Goal: Obtain resource: Download file/media

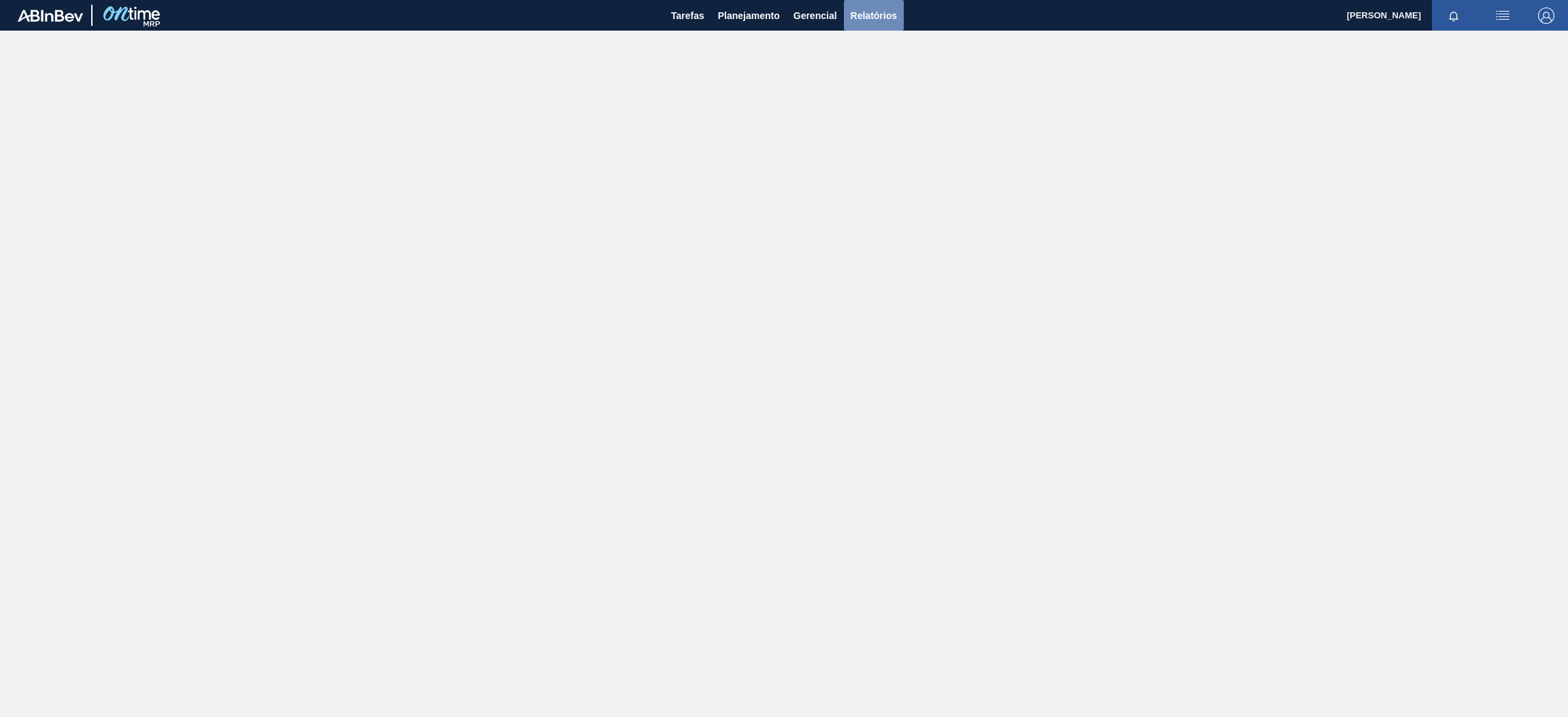
click at [880, 13] on span "Relatórios" at bounding box center [874, 16] width 46 height 16
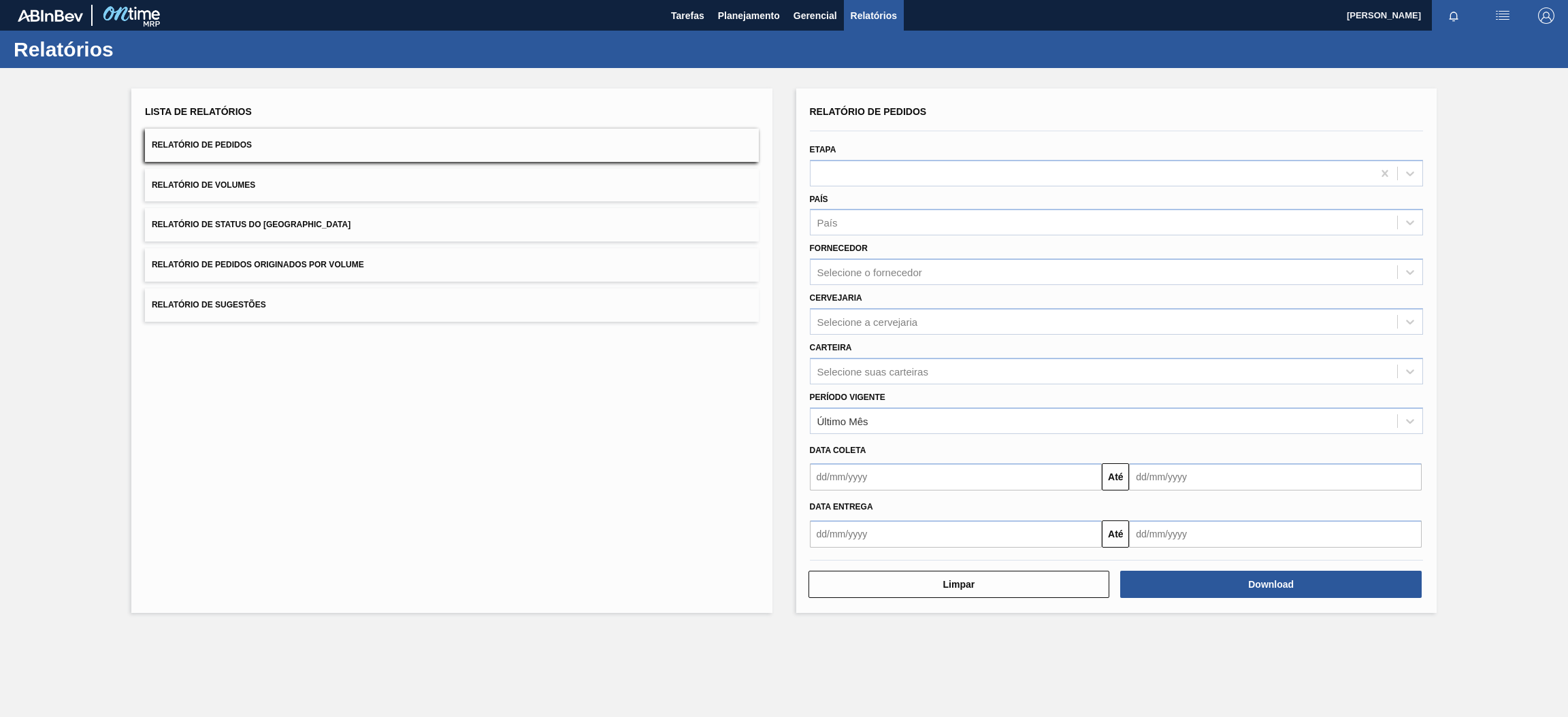
click at [335, 142] on button "Relatório de Pedidos" at bounding box center [452, 145] width 614 height 34
click at [861, 318] on div "Selecione a cervejaria" at bounding box center [867, 322] width 101 height 12
type input "br15"
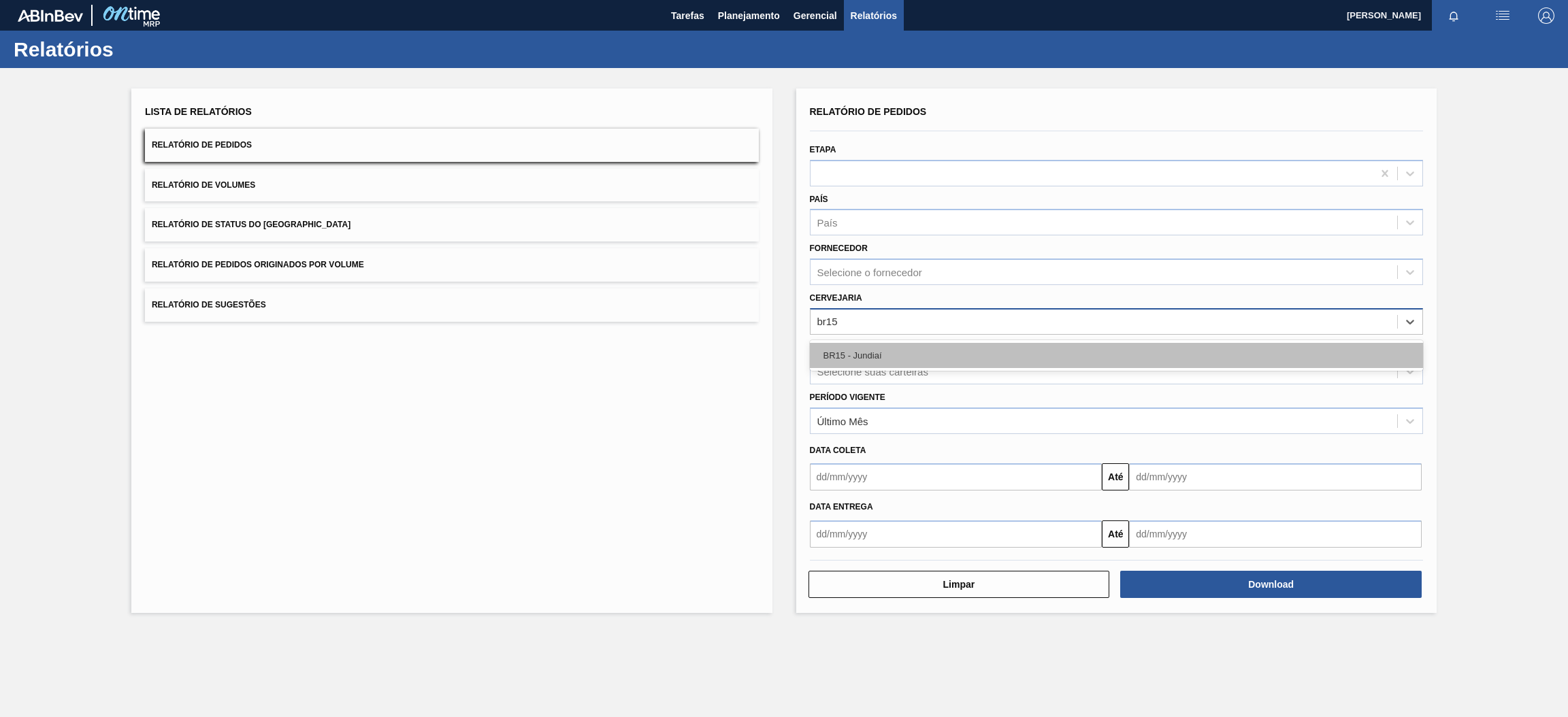
click at [869, 355] on div "BR15 - Jundiaí" at bounding box center [1117, 356] width 614 height 25
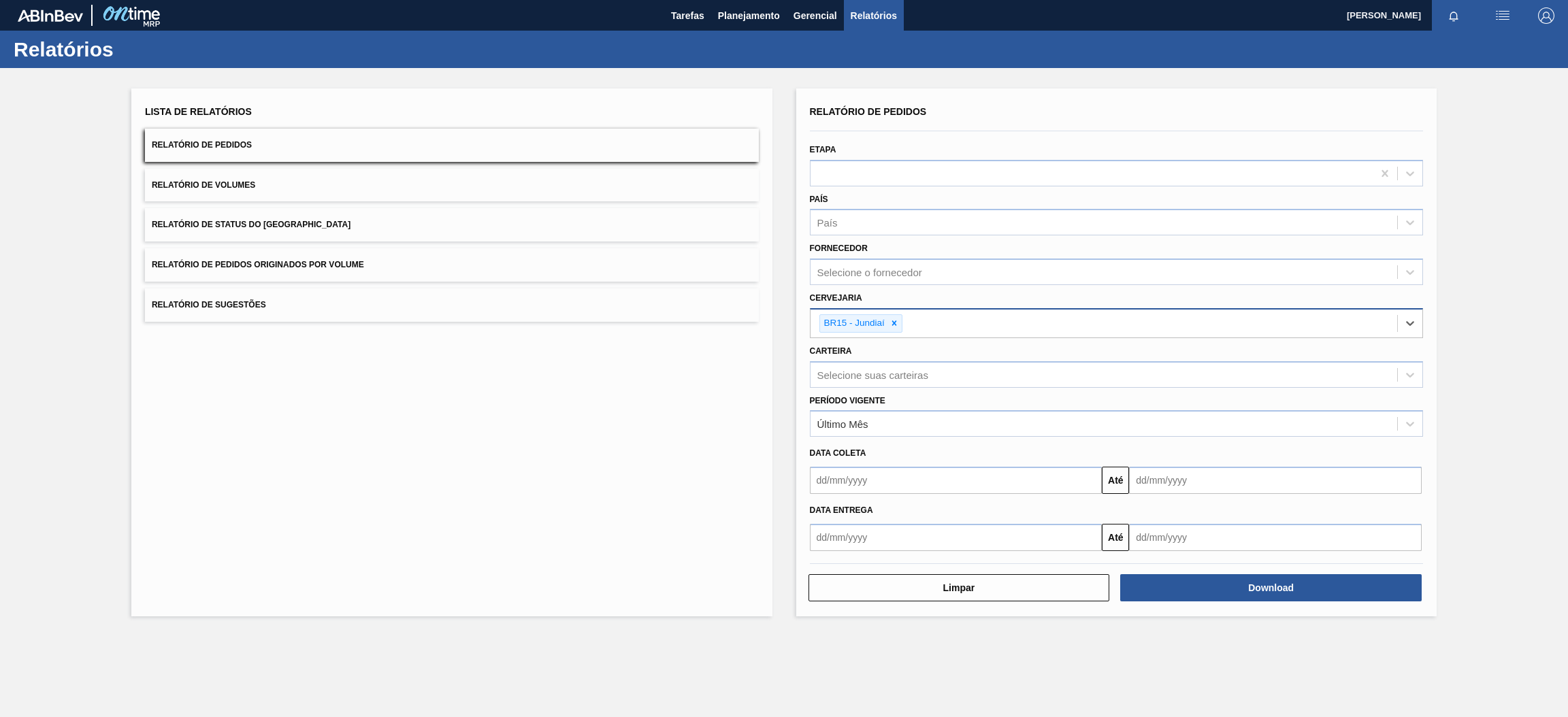
click at [888, 484] on input "text" at bounding box center [956, 480] width 293 height 28
click at [893, 553] on div "1" at bounding box center [892, 557] width 19 height 19
type input "[DATE]"
click at [1210, 485] on input "text" at bounding box center [1275, 480] width 293 height 28
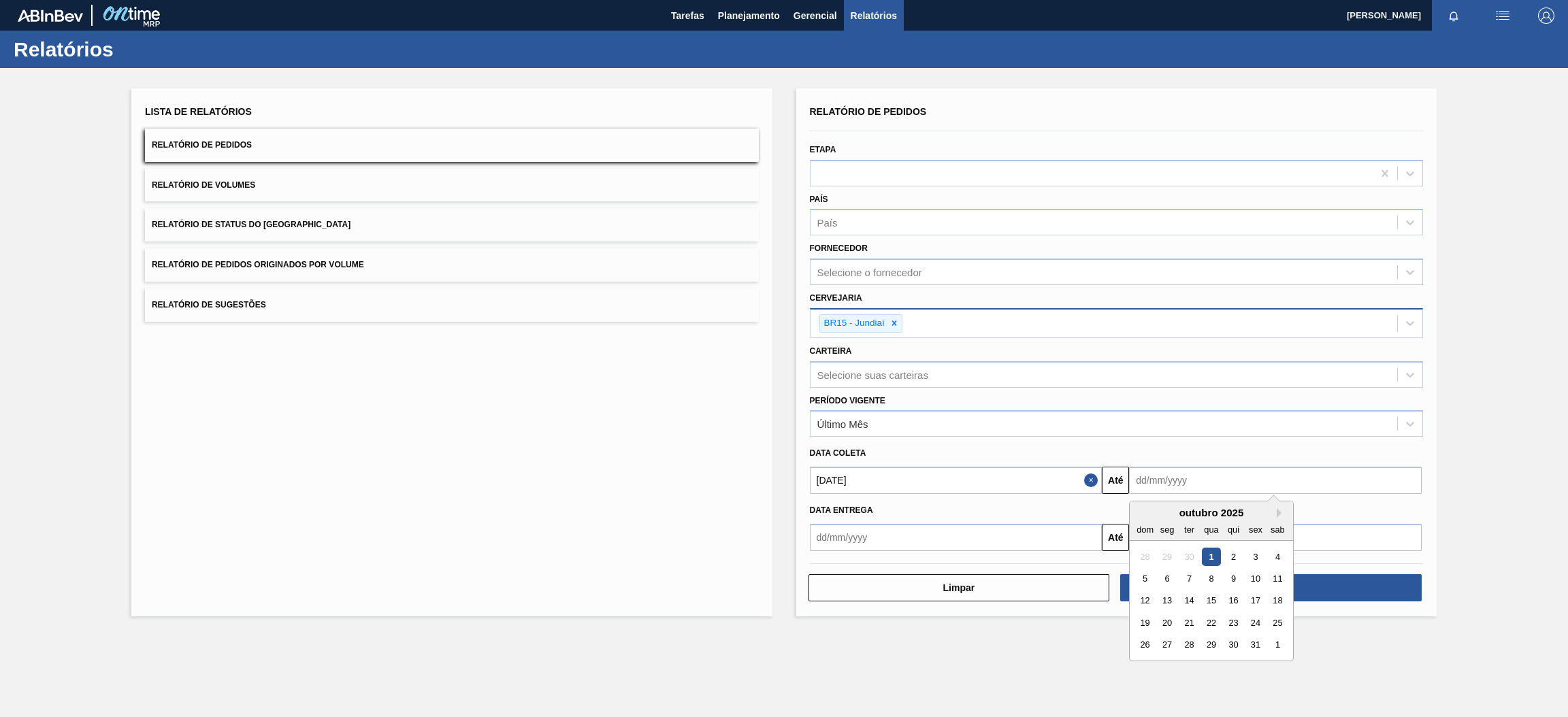
click at [1199, 518] on div "dom seg ter qua qui sex sab" at bounding box center [1211, 529] width 163 height 22
click at [1277, 512] on button "Next Month" at bounding box center [1281, 513] width 10 height 10
click at [1147, 663] on div "30" at bounding box center [1145, 667] width 19 height 19
type input "[DATE]"
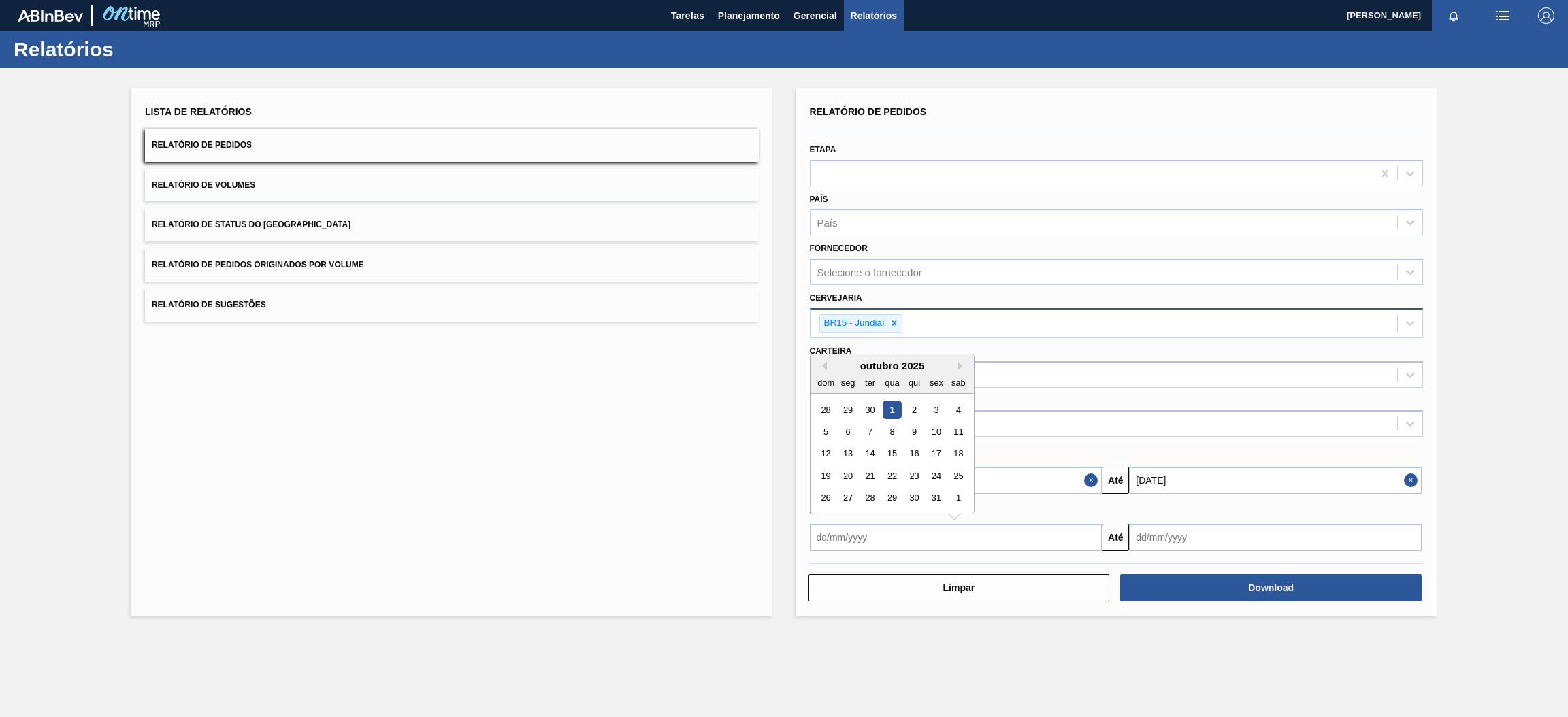
click at [979, 532] on input "text" at bounding box center [956, 538] width 293 height 28
click at [888, 404] on div "1" at bounding box center [892, 410] width 19 height 19
type input "[DATE]"
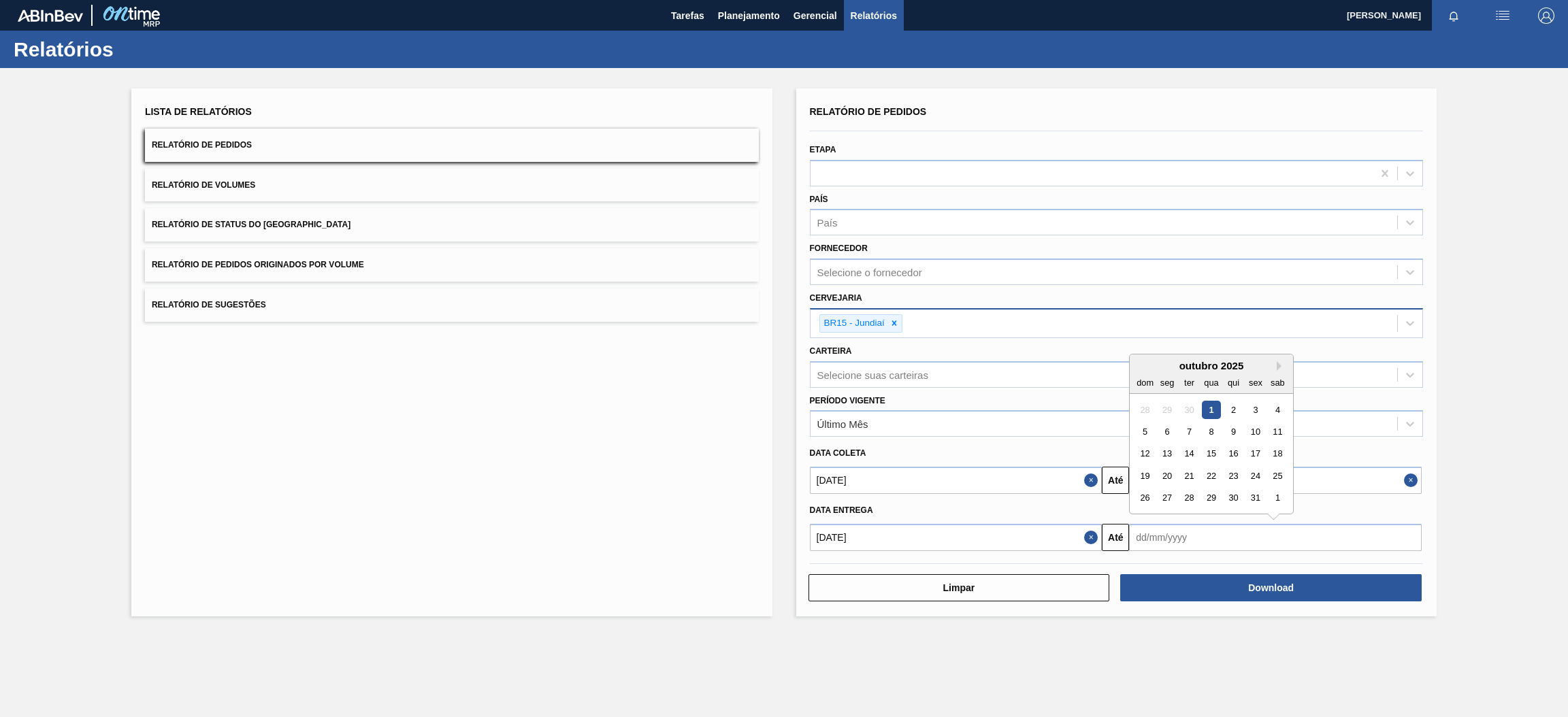
click at [1219, 532] on input "text" at bounding box center [1275, 538] width 293 height 28
click at [1280, 363] on button "Next Month" at bounding box center [1281, 366] width 10 height 10
click at [1144, 521] on div "30" at bounding box center [1145, 520] width 19 height 19
type input "[DATE]"
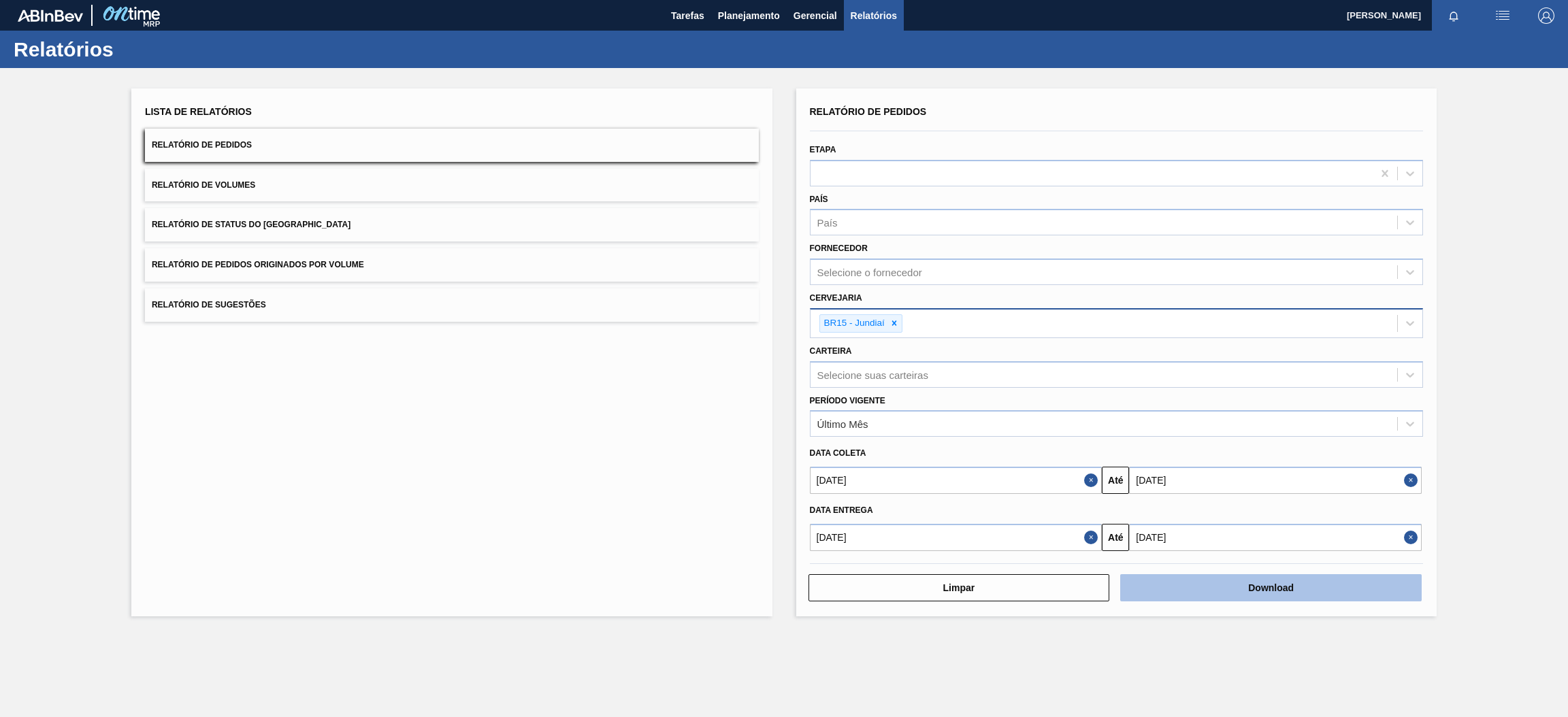
click at [1265, 587] on button "Download" at bounding box center [1271, 587] width 302 height 28
click at [335, 267] on span "Relatório de Pedidos Originados por Volume" at bounding box center [258, 264] width 212 height 10
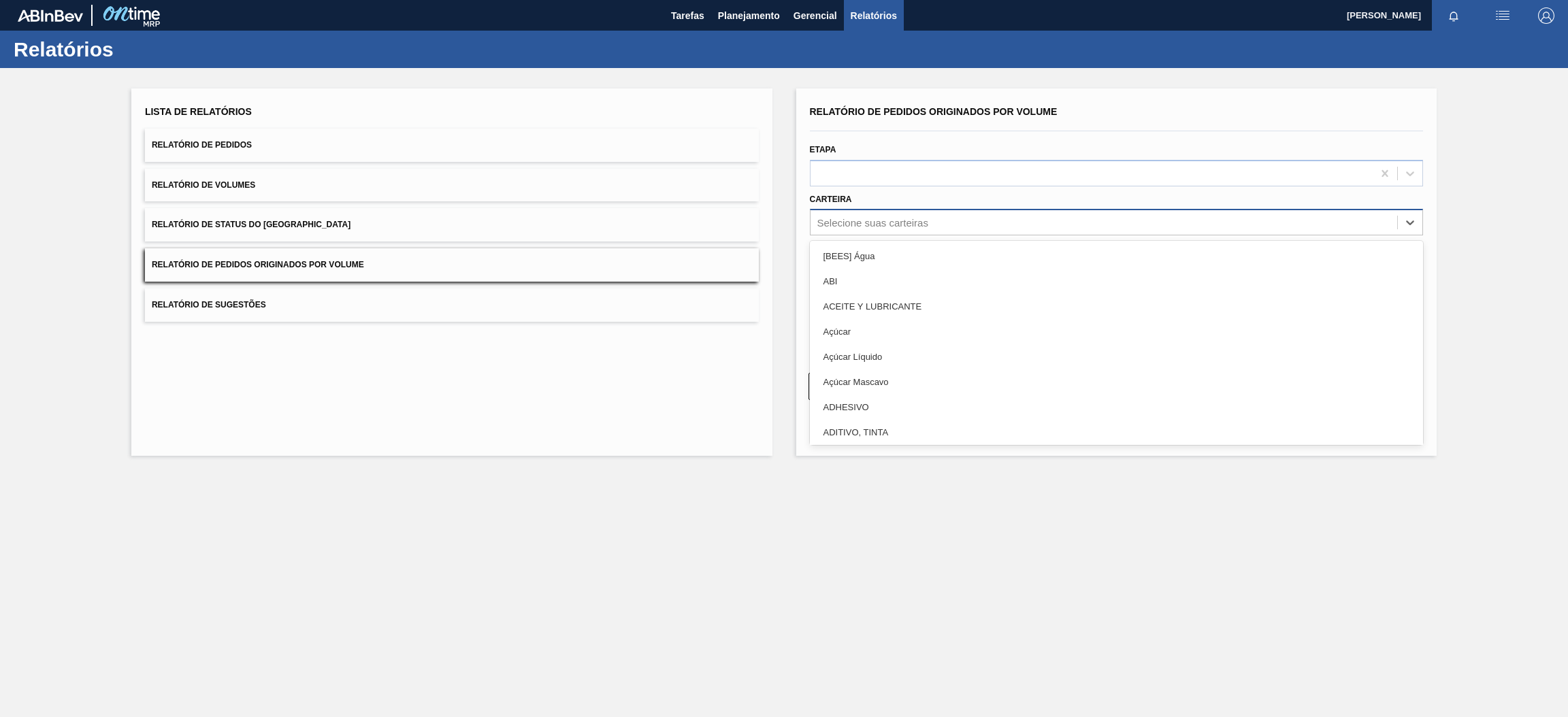
click at [896, 223] on div "Selecione suas carteiras" at bounding box center [872, 223] width 111 height 12
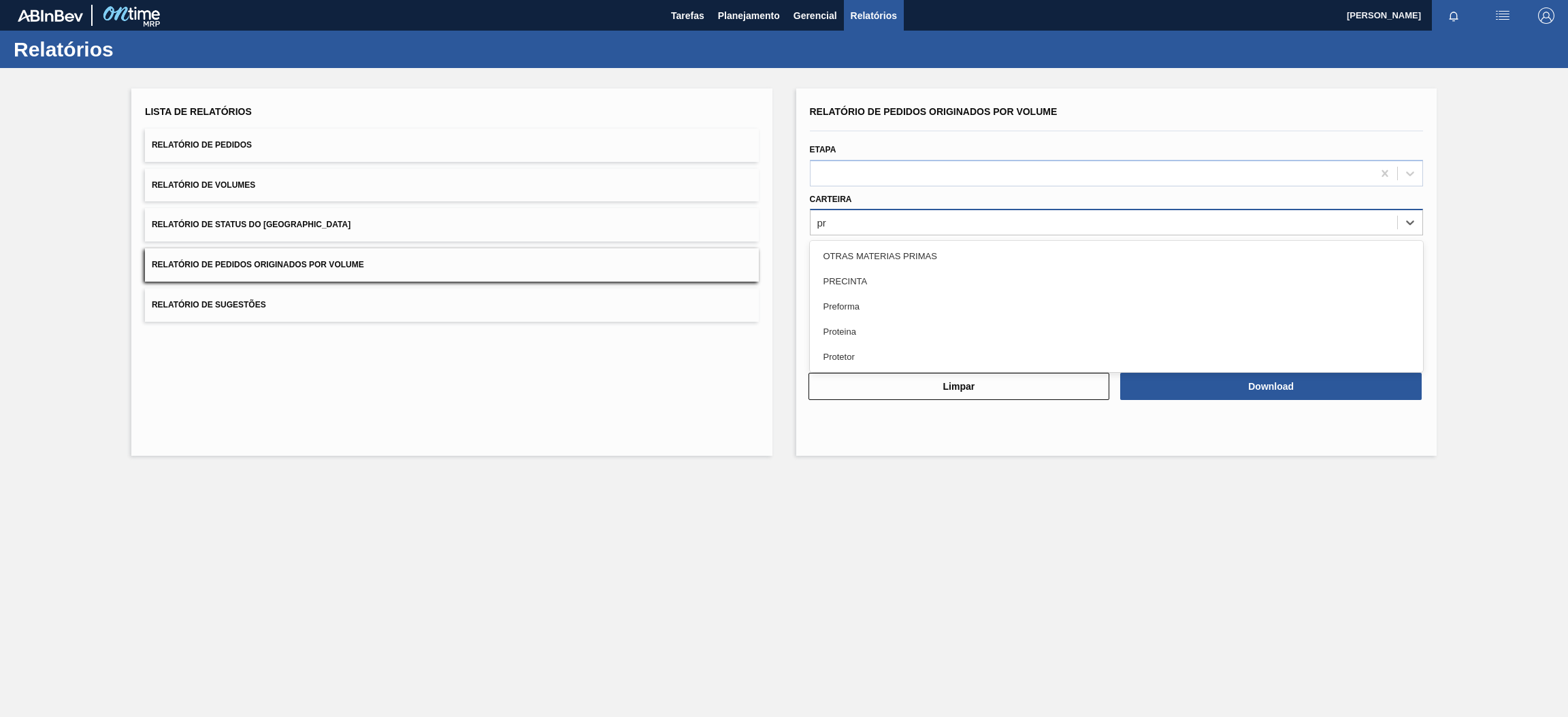
type input "pre"
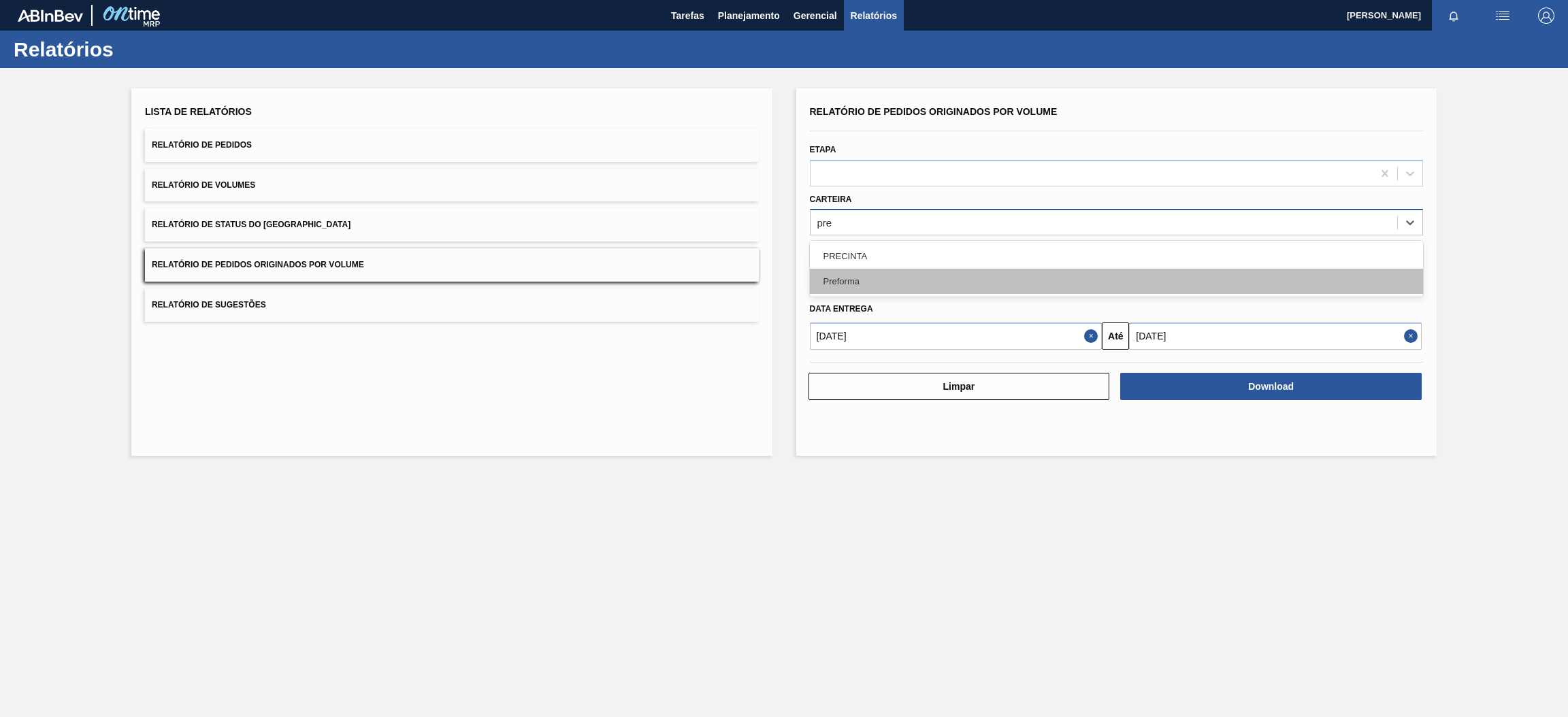
click at [887, 277] on div "Preforma" at bounding box center [1117, 281] width 614 height 25
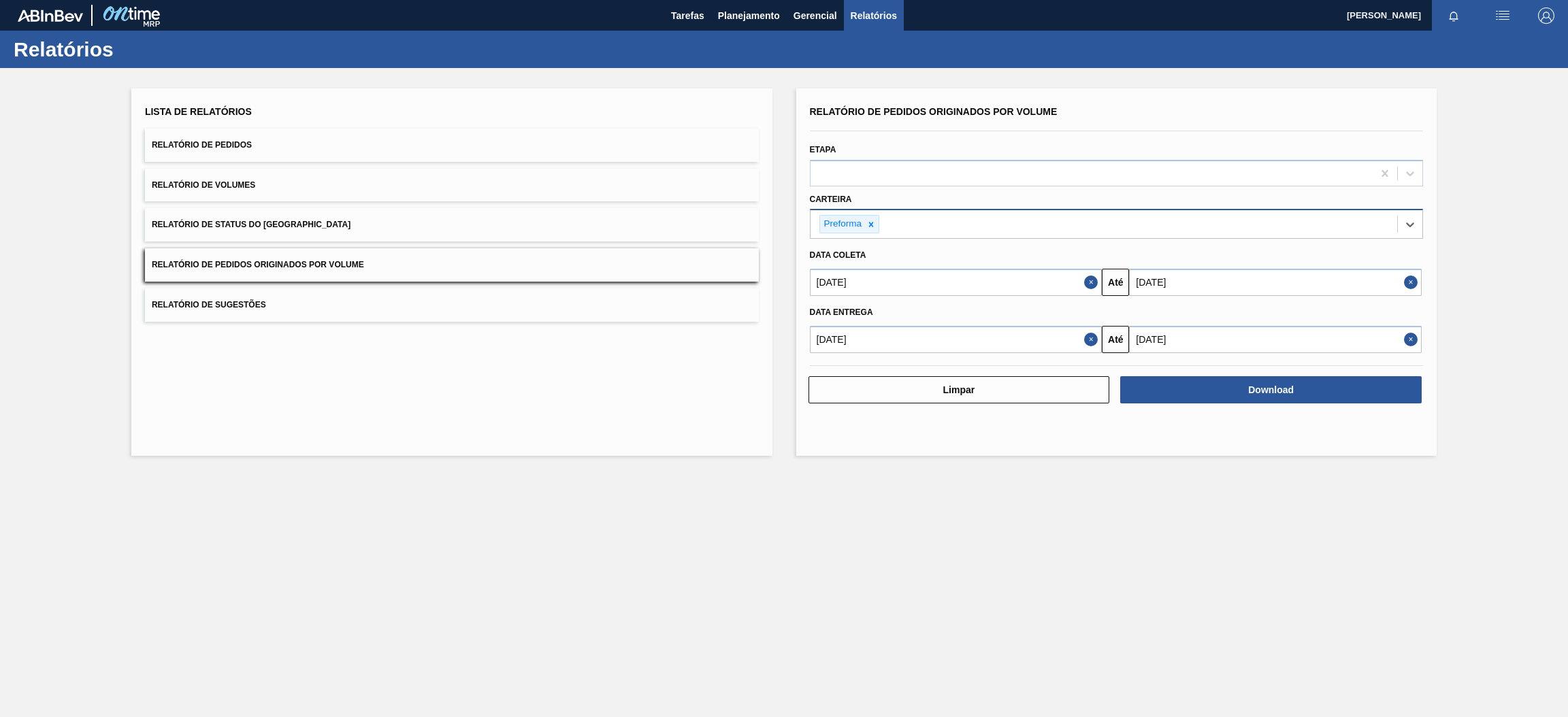
click at [1090, 283] on button "Close" at bounding box center [1094, 282] width 18 height 28
click at [1088, 338] on button "Close" at bounding box center [1094, 340] width 18 height 28
click at [1412, 281] on button "Close" at bounding box center [1413, 282] width 18 height 28
click at [1409, 334] on button "Close" at bounding box center [1413, 340] width 18 height 28
click at [1335, 281] on input "text" at bounding box center [1275, 282] width 293 height 28
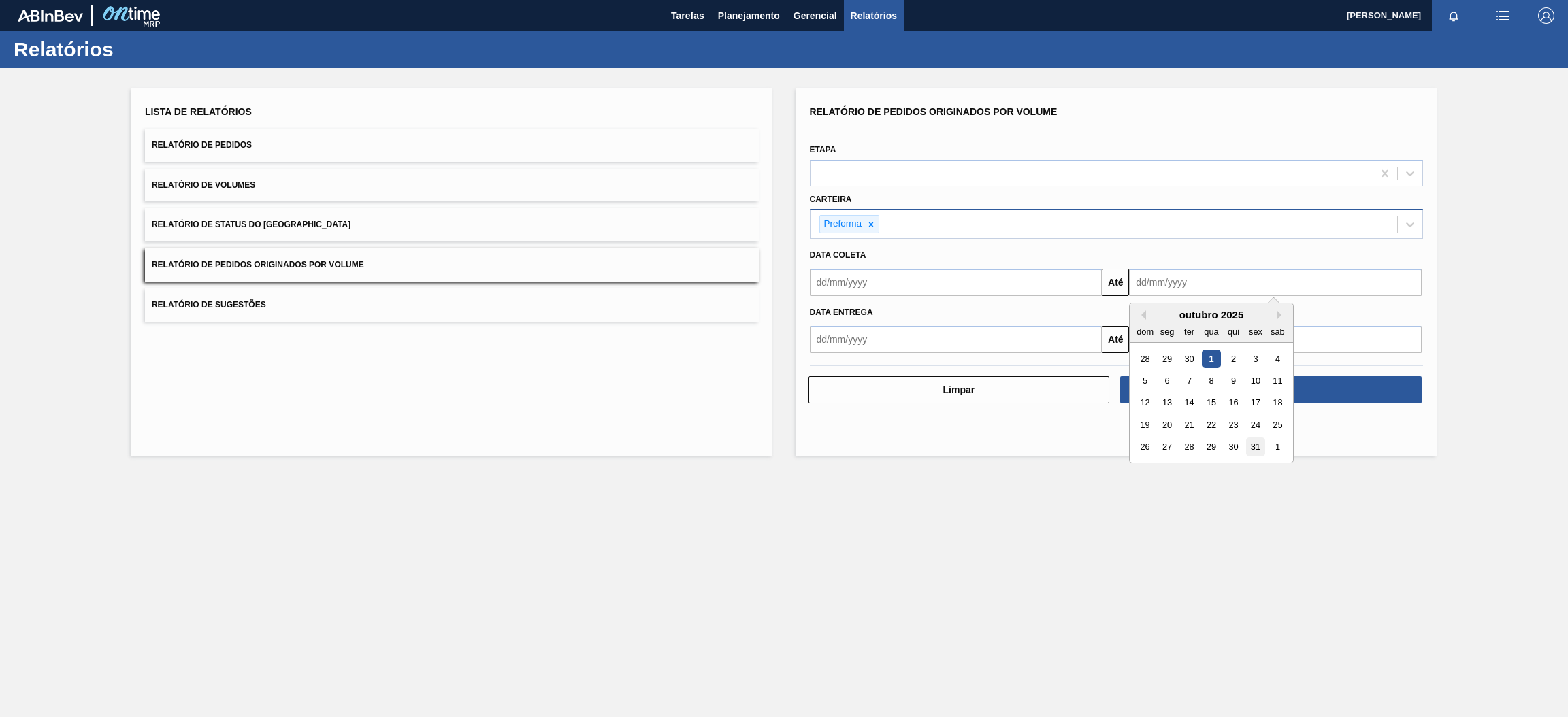
click at [1259, 444] on div "31" at bounding box center [1256, 447] width 19 height 19
type input "[DATE]"
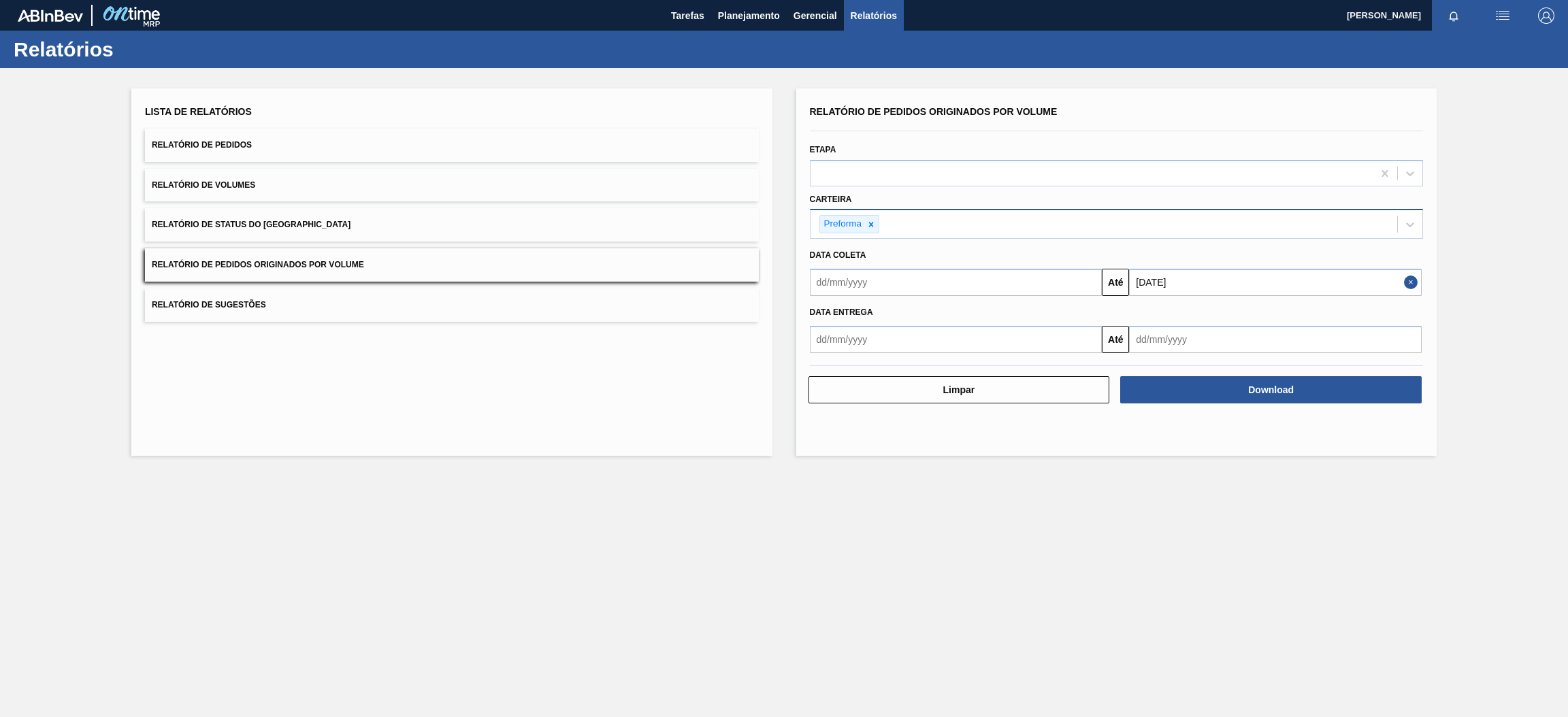
click at [1312, 332] on input "text" at bounding box center [1275, 340] width 293 height 28
click at [1260, 504] on div "31" at bounding box center [1256, 503] width 19 height 19
type input "[DATE]"
click at [1010, 275] on input "text" at bounding box center [956, 282] width 293 height 28
click at [1002, 288] on input "text" at bounding box center [956, 282] width 293 height 28
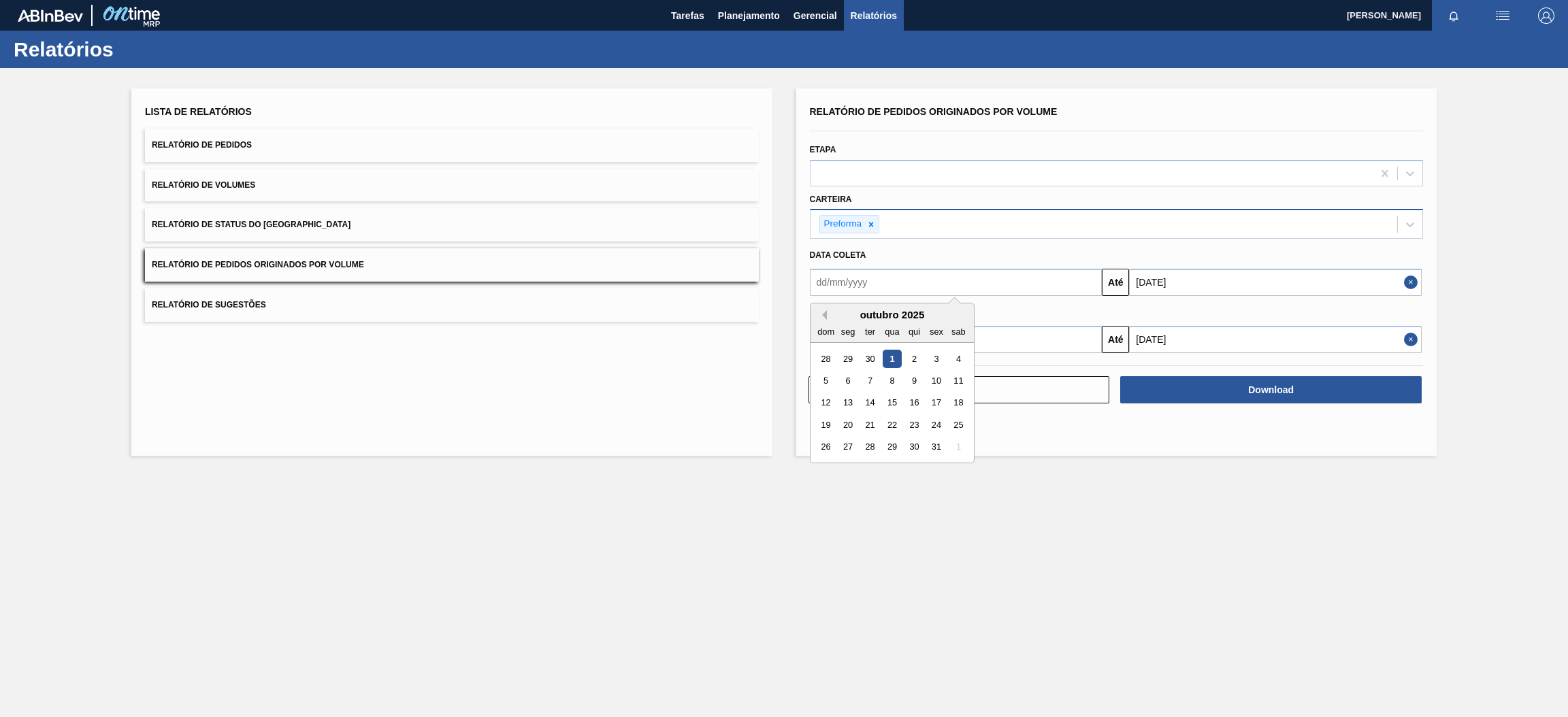
click at [823, 310] on button "Previous Month" at bounding box center [822, 315] width 10 height 10
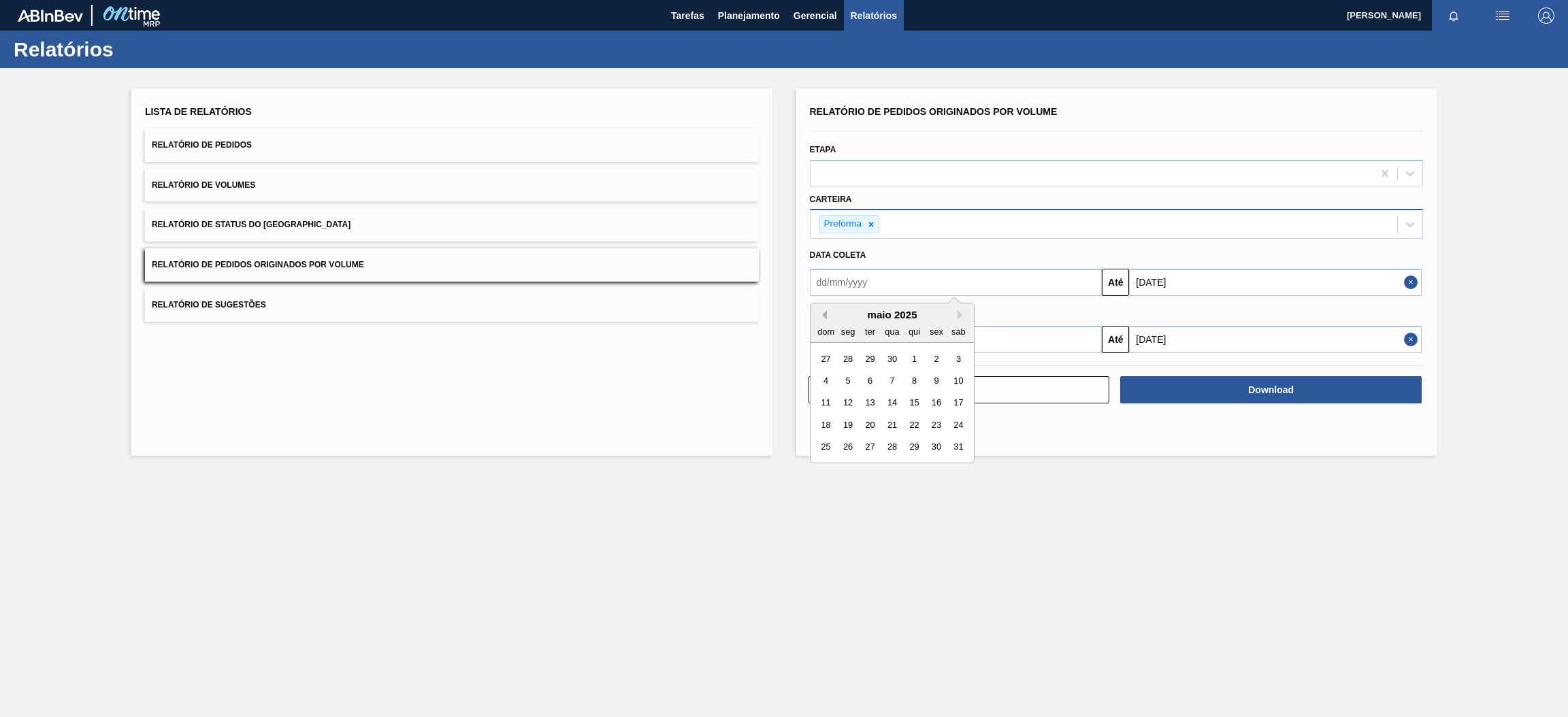
click at [823, 310] on button "Previous Month" at bounding box center [822, 315] width 10 height 10
click at [892, 360] on div "1" at bounding box center [892, 359] width 19 height 19
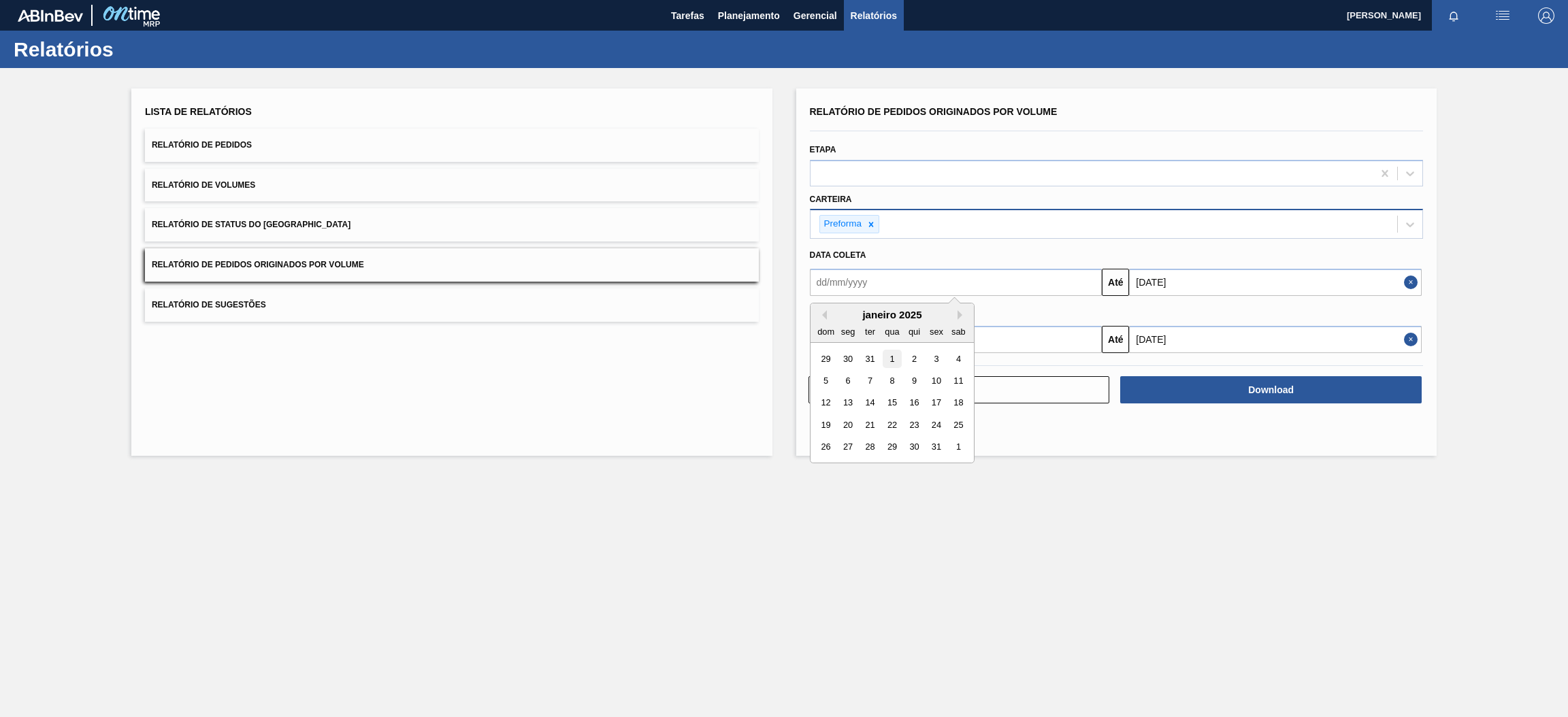
type input "[DATE]"
click at [892, 337] on input "text" at bounding box center [956, 340] width 293 height 28
click at [820, 371] on button "Previous Month" at bounding box center [822, 372] width 10 height 10
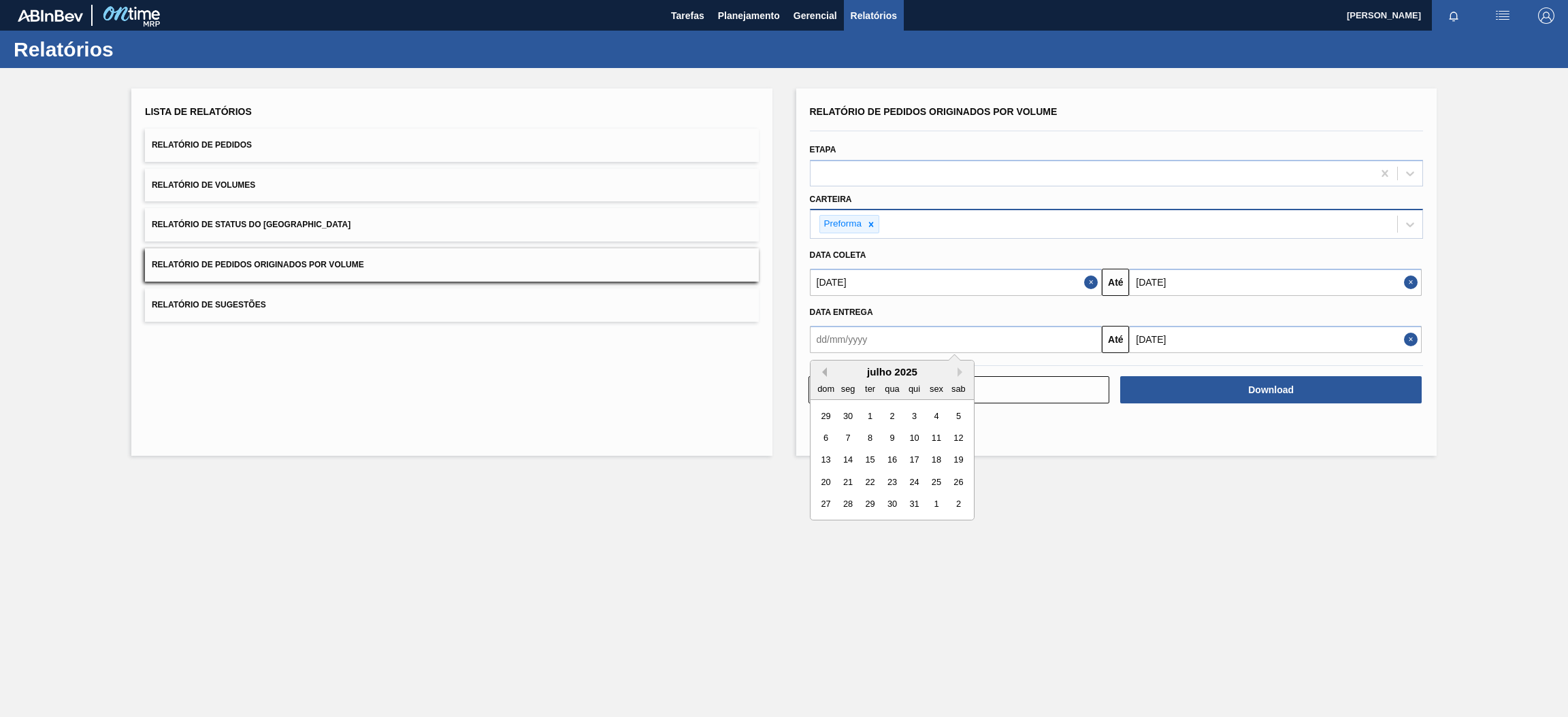
click at [820, 371] on button "Previous Month" at bounding box center [822, 372] width 10 height 10
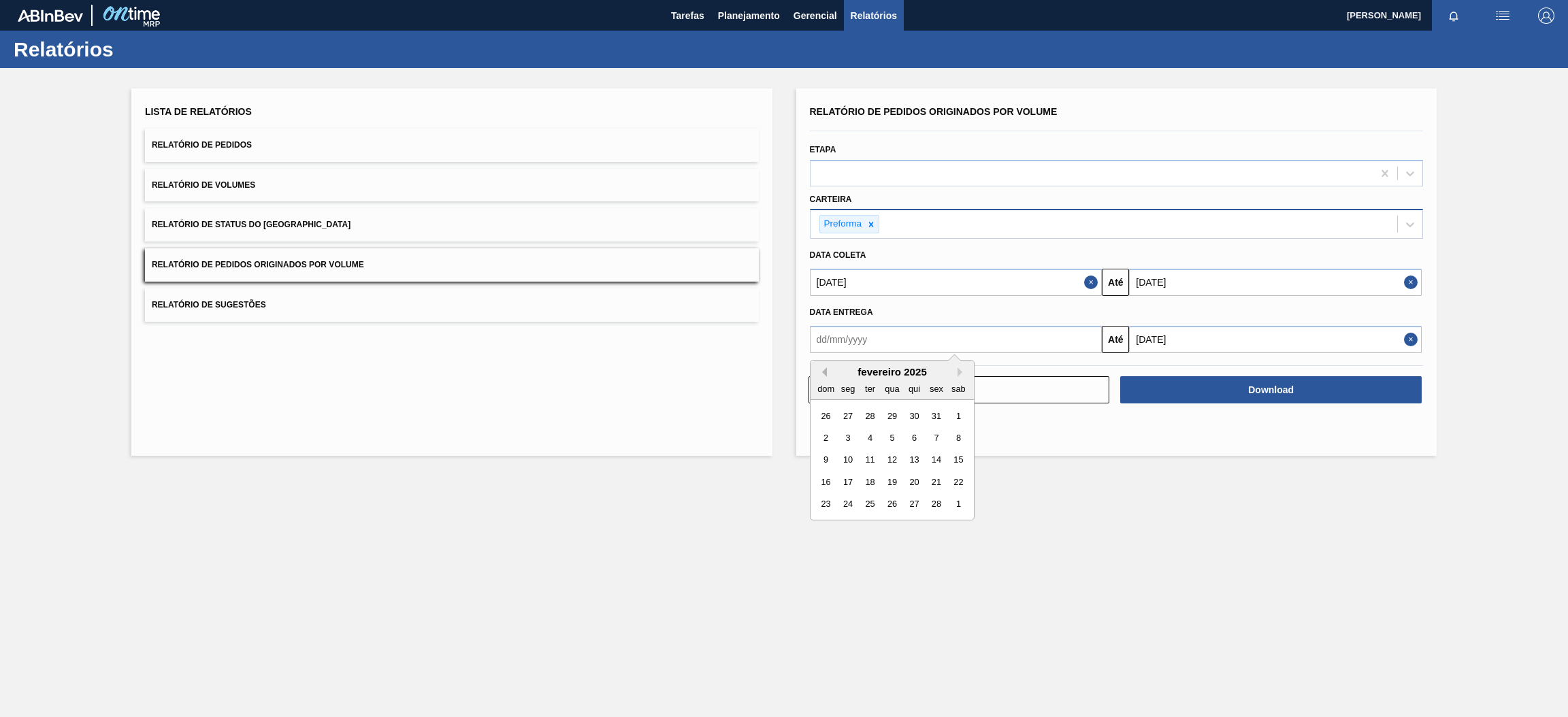
click at [820, 371] on button "Previous Month" at bounding box center [822, 372] width 10 height 10
click at [889, 415] on div "1" at bounding box center [892, 415] width 19 height 19
type input "[DATE]"
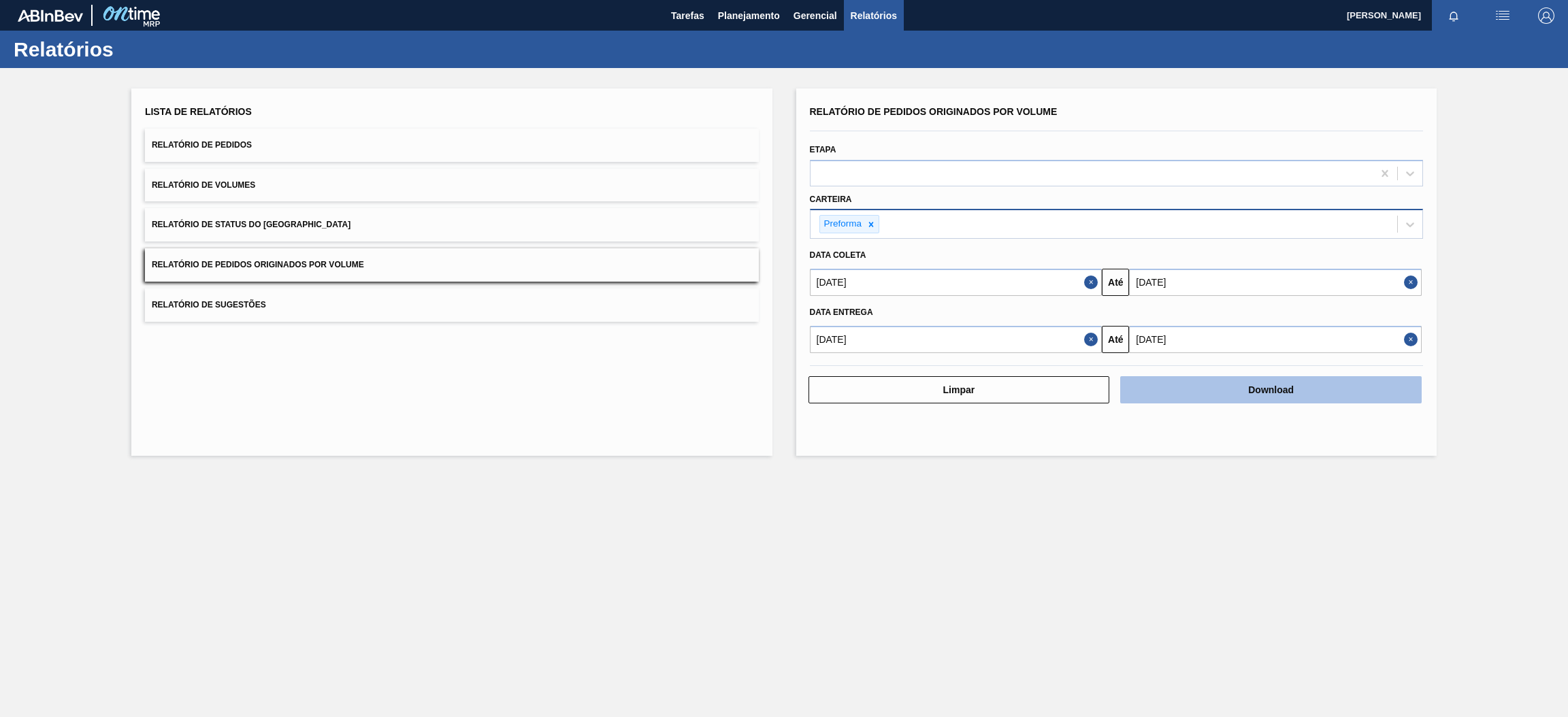
click at [1208, 388] on button "Download" at bounding box center [1271, 389] width 302 height 28
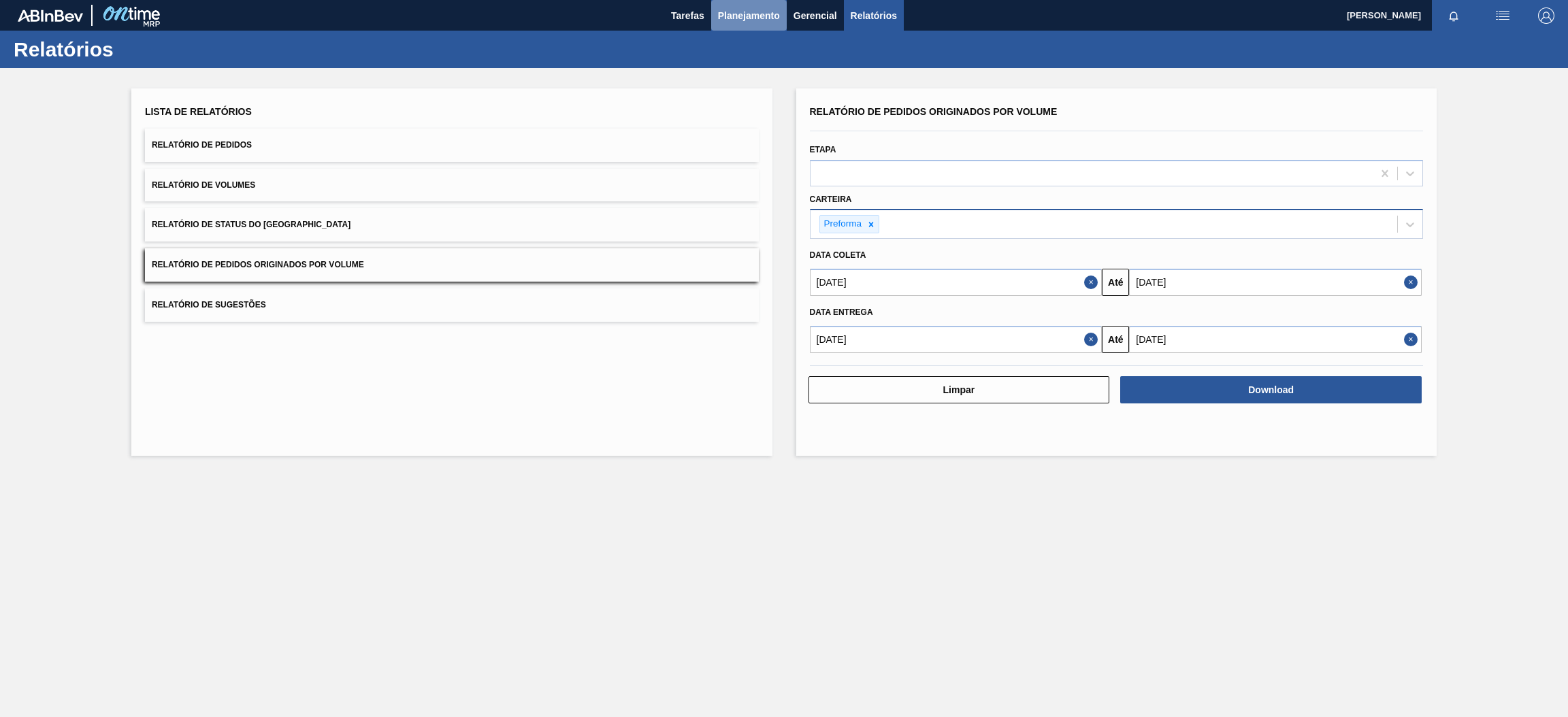
click at [753, 19] on span "Planejamento" at bounding box center [749, 16] width 62 height 16
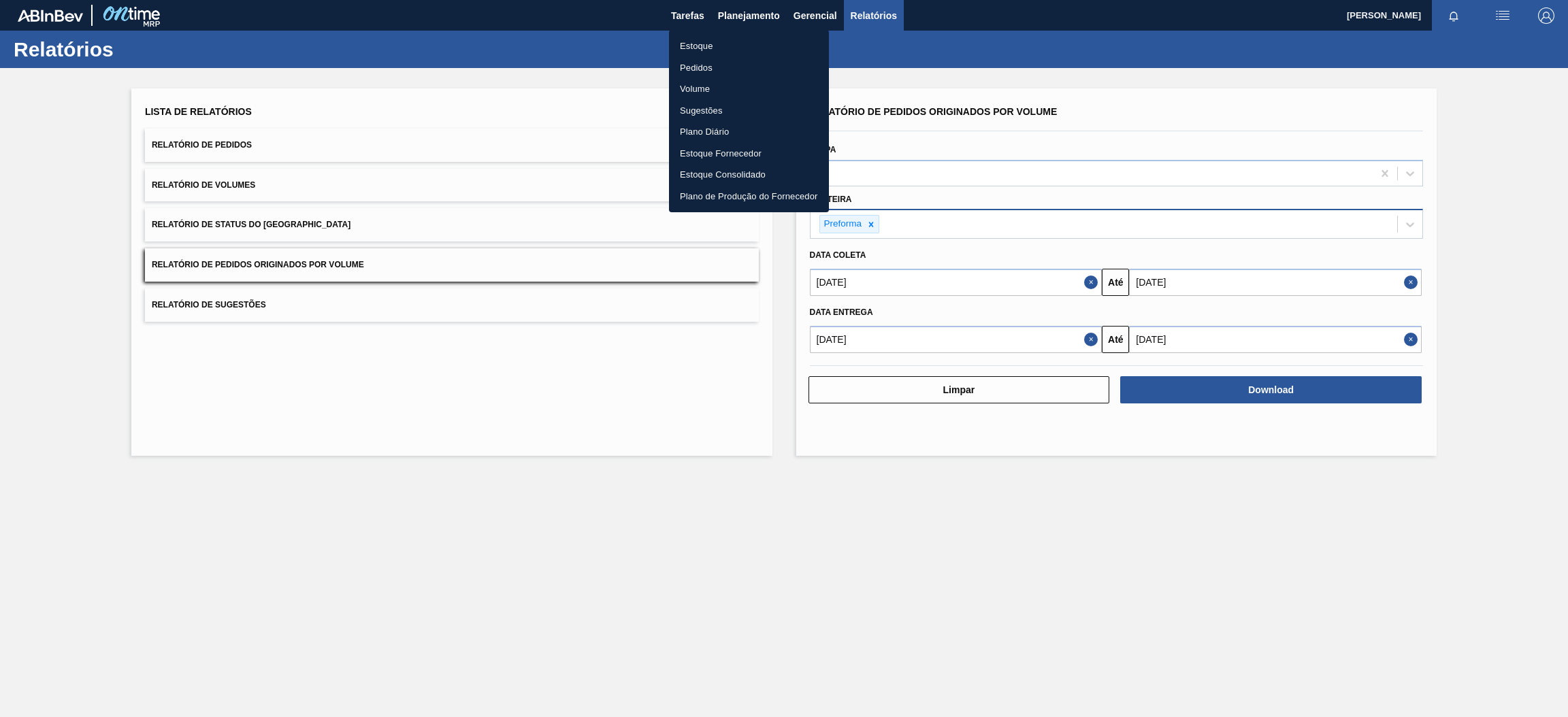
click at [746, 51] on li "Estoque" at bounding box center [749, 46] width 160 height 22
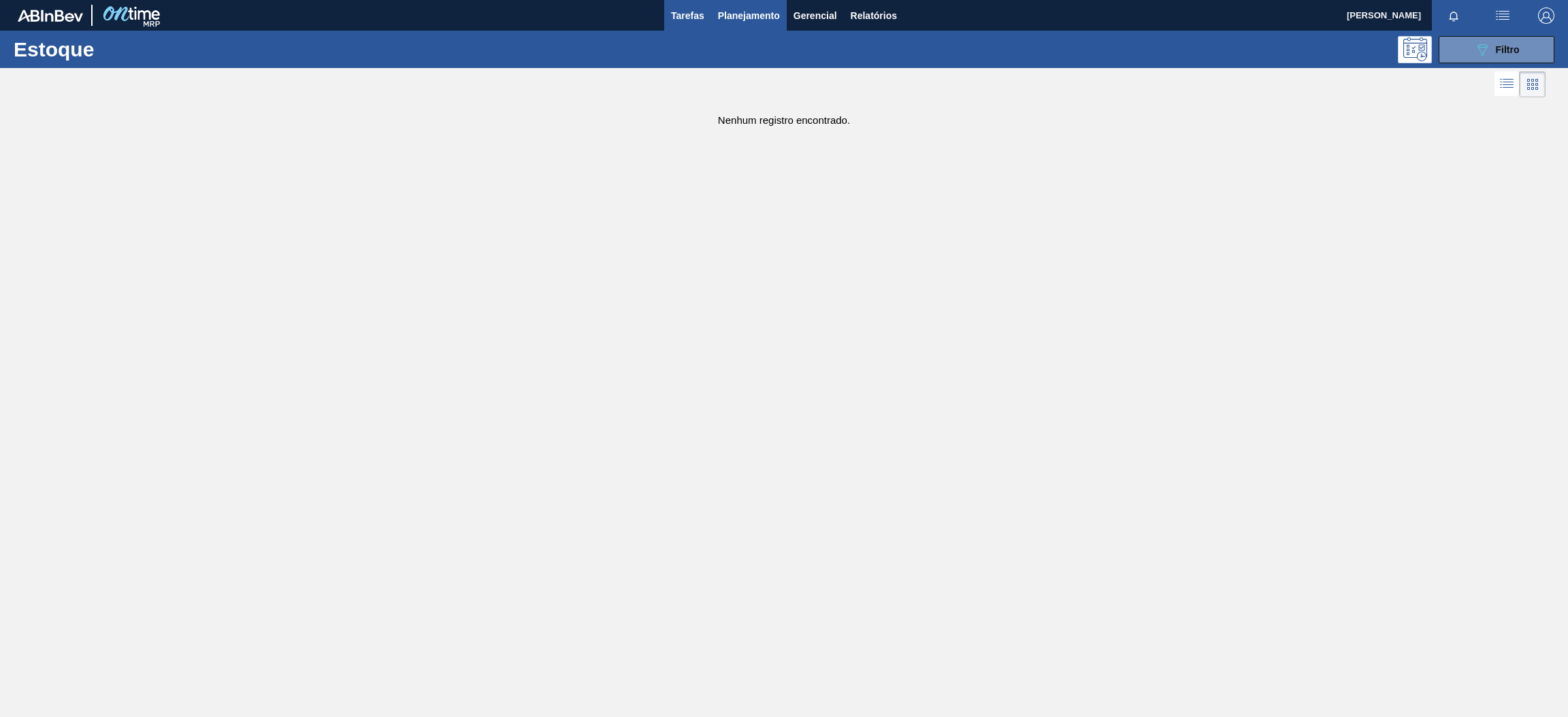
click at [700, 12] on span "Tarefas" at bounding box center [688, 16] width 34 height 16
